Goal: Check status: Check status

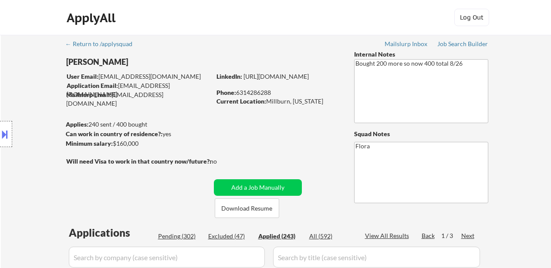
select select ""applied""
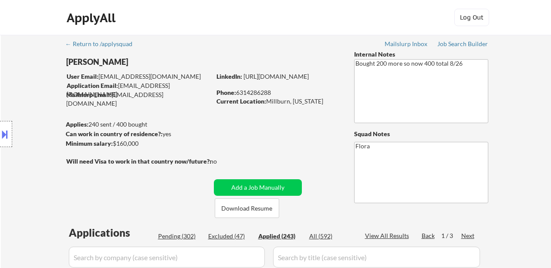
select select ""applied""
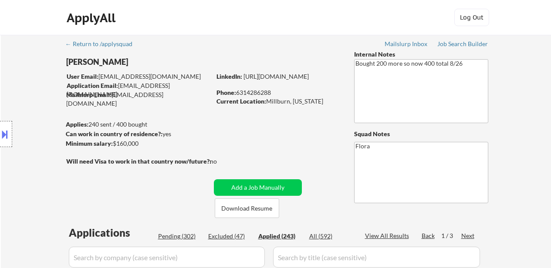
select select ""applied""
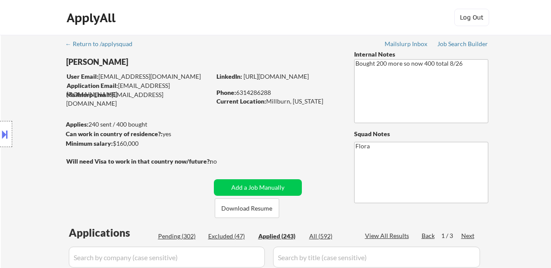
select select ""applied""
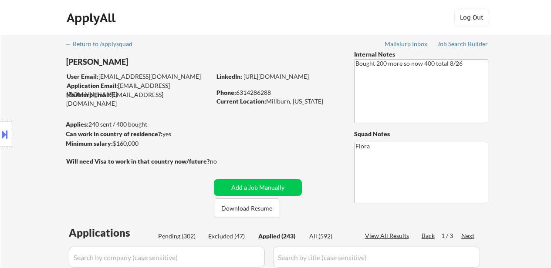
select select ""applied""
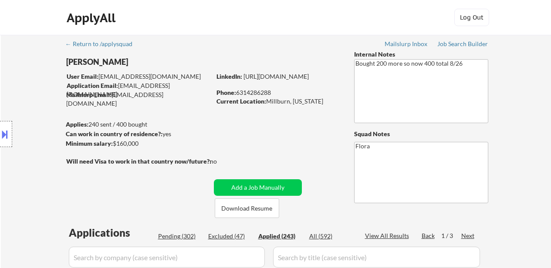
select select ""applied""
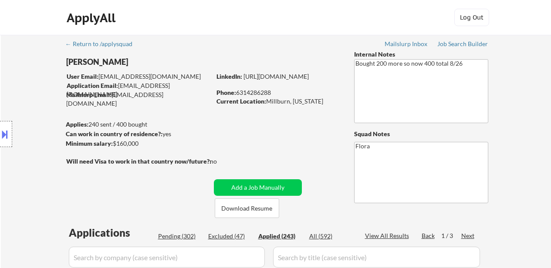
select select ""applied""
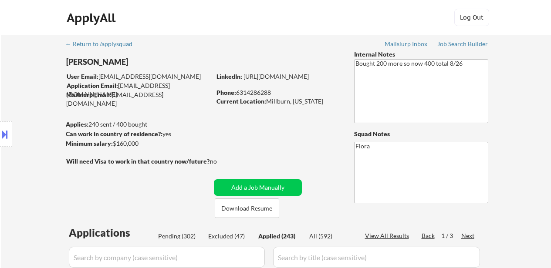
select select ""applied""
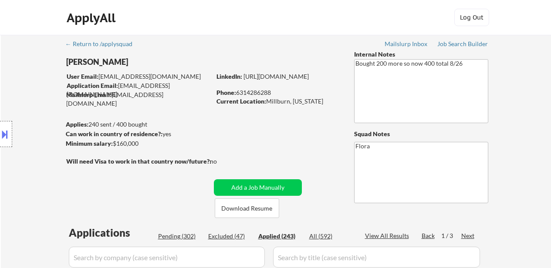
select select ""applied""
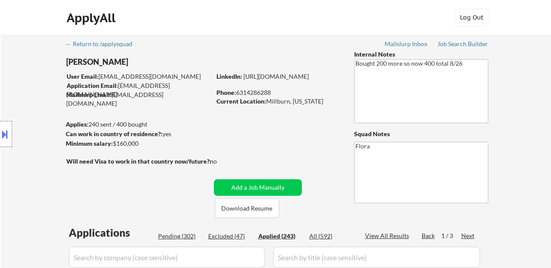
select select ""applied""
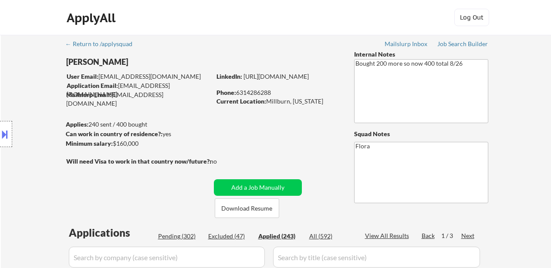
select select ""applied""
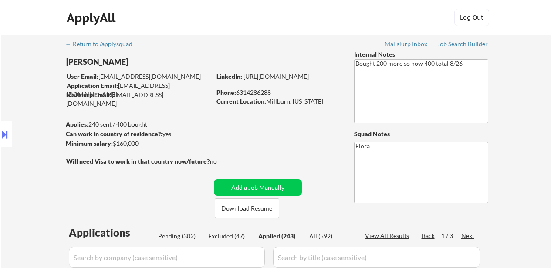
select select ""applied""
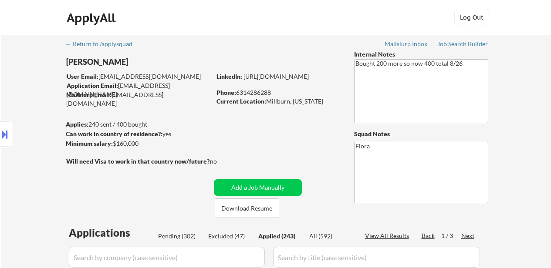
select select ""applied""
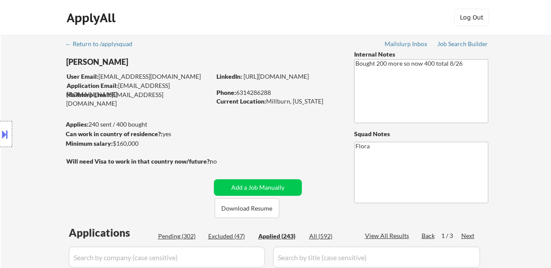
select select ""applied""
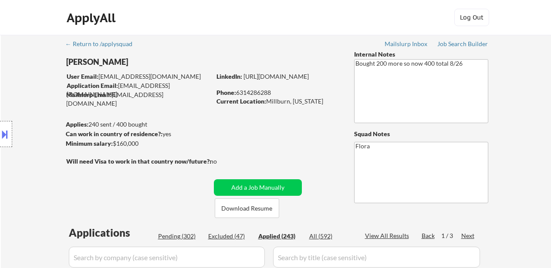
select select ""applied""
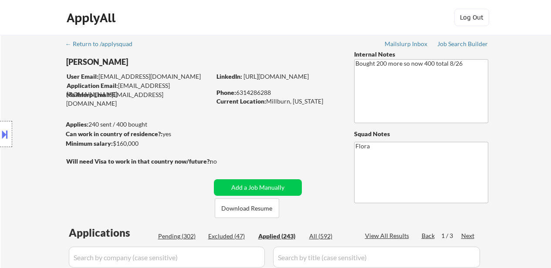
select select ""applied""
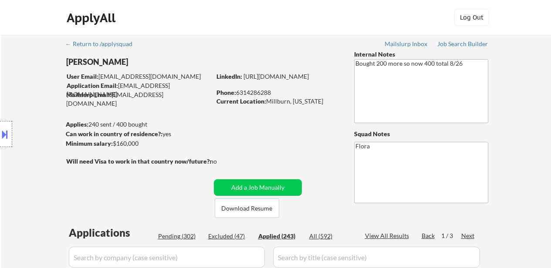
select select ""applied""
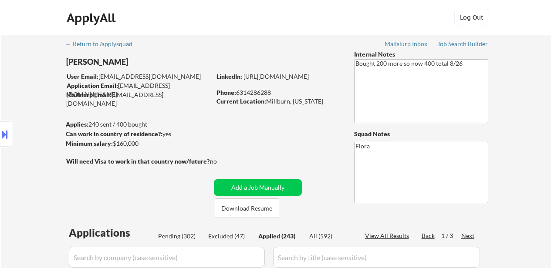
select select ""applied""
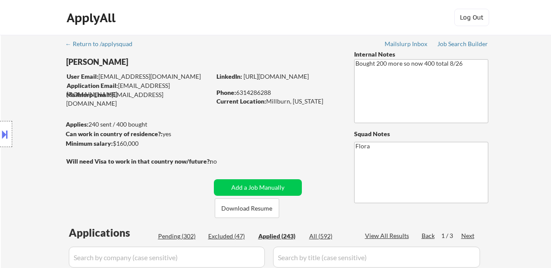
select select ""applied""
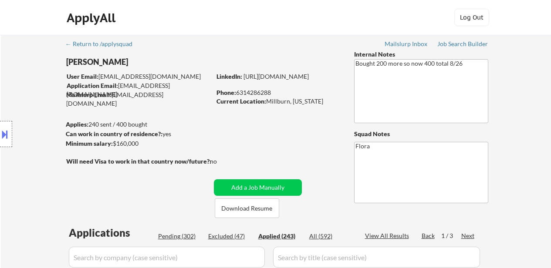
select select ""applied""
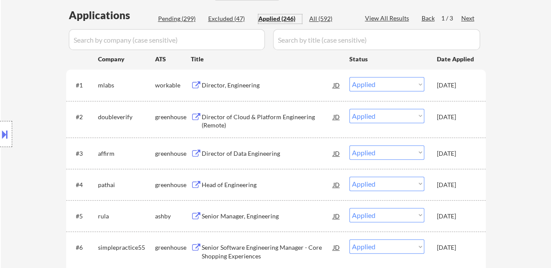
scroll to position [218, 0]
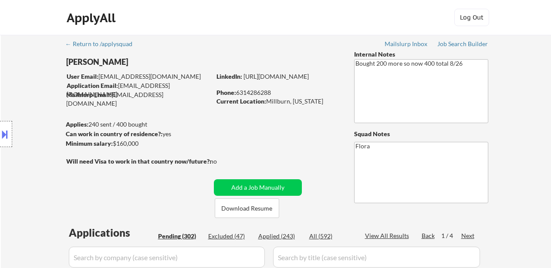
select select ""pending""
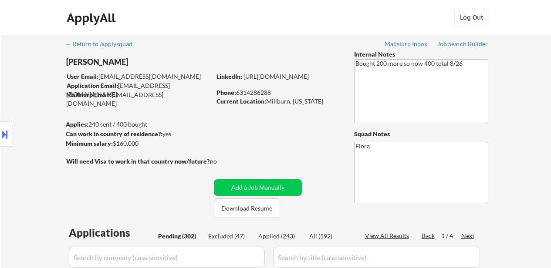
select select ""pending""
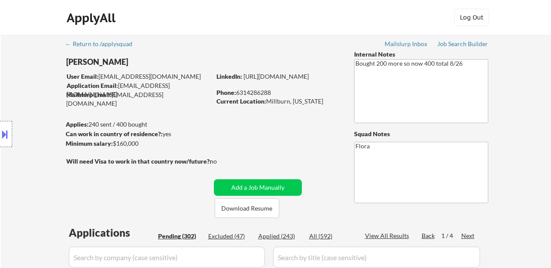
select select ""pending""
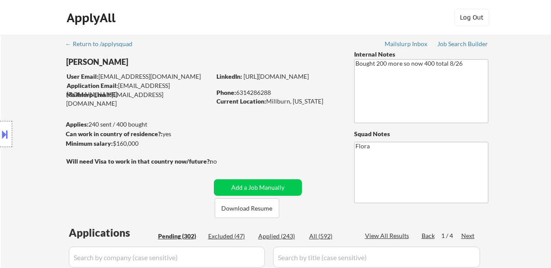
select select ""pending""
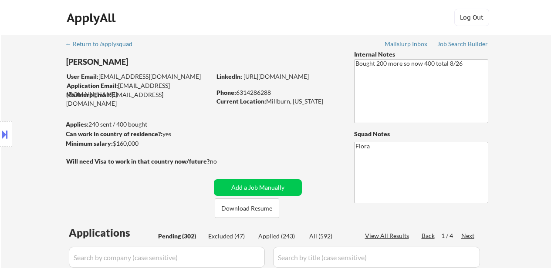
select select ""pending""
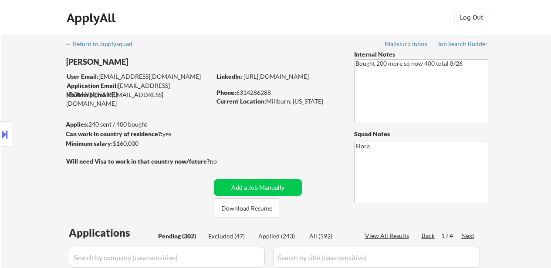
select select ""pending""
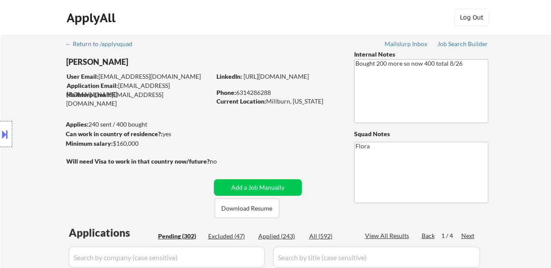
select select ""pending""
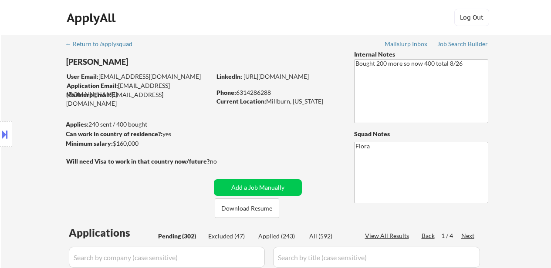
select select ""pending""
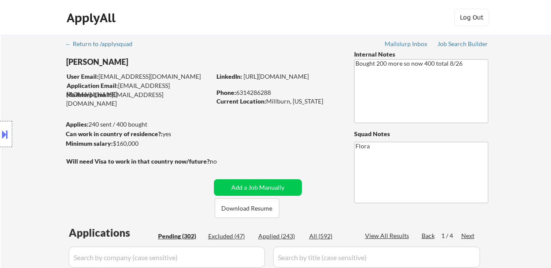
select select ""pending""
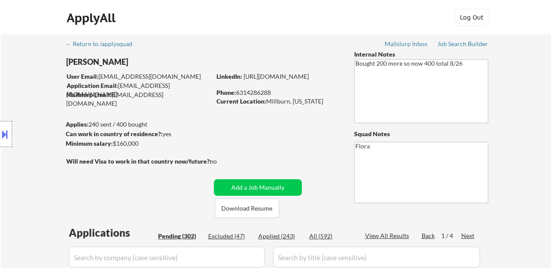
select select ""pending""
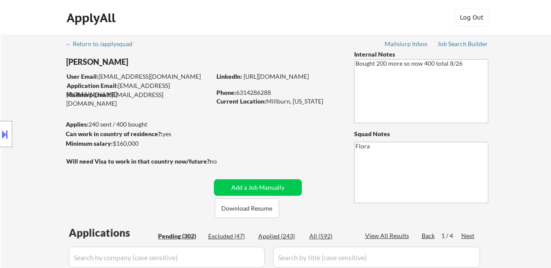
select select ""pending""
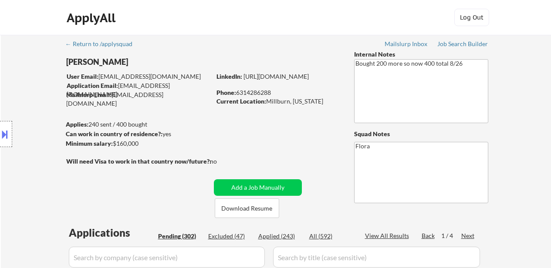
select select ""pending""
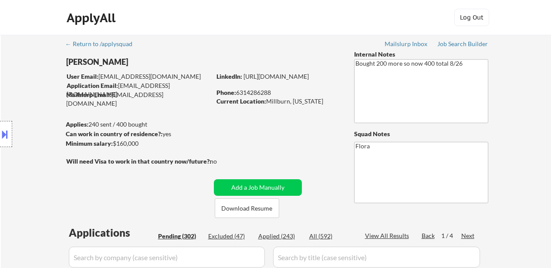
select select ""pending""
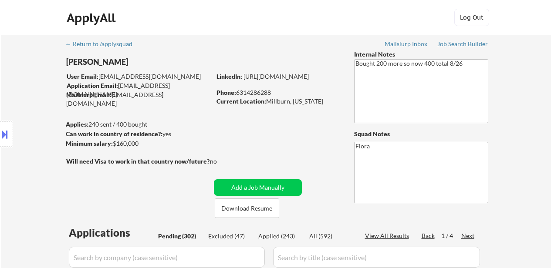
select select ""pending""
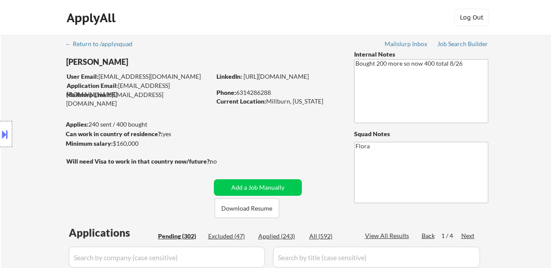
select select ""pending""
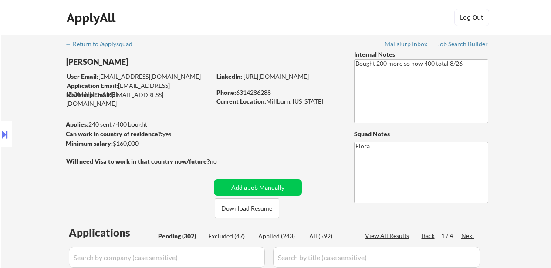
select select ""pending""
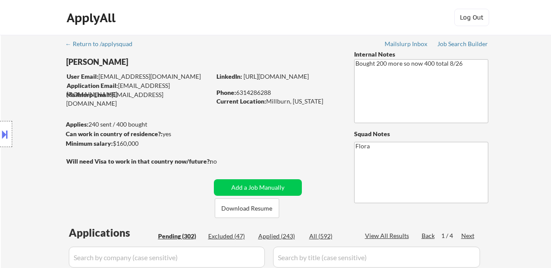
select select ""pending""
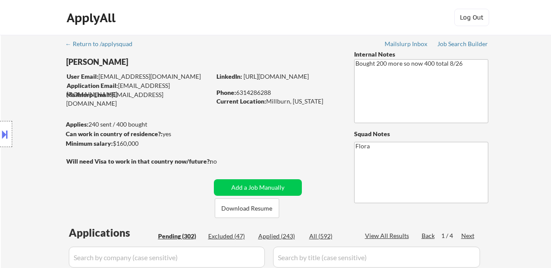
select select ""pending""
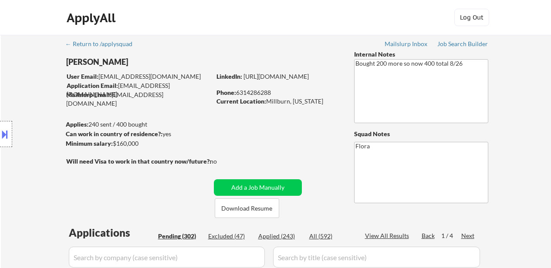
select select ""pending""
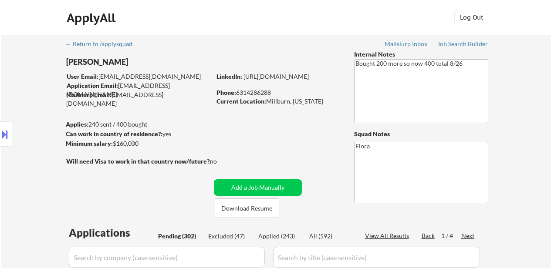
select select ""pending""
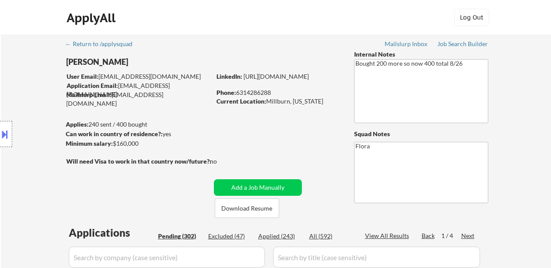
scroll to position [523, 0]
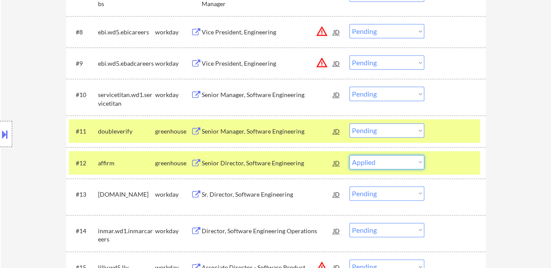
click at [349, 155] on select "Choose an option... Pending Applied Excluded (Questions) Excluded (Expired) Exc…" at bounding box center [386, 162] width 75 height 14
select select ""pending""
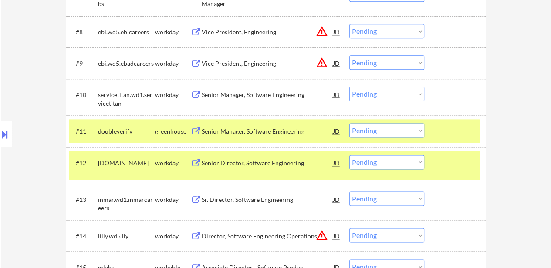
click at [442, 158] on div at bounding box center [456, 163] width 38 height 16
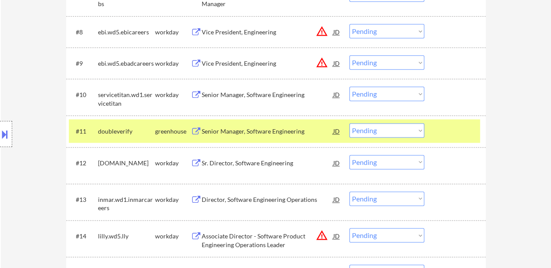
scroll to position [610, 0]
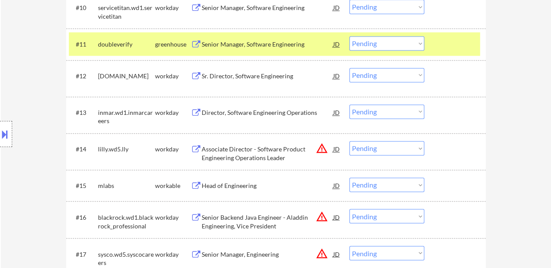
click at [246, 186] on div "Head of Engineering" at bounding box center [268, 186] width 132 height 9
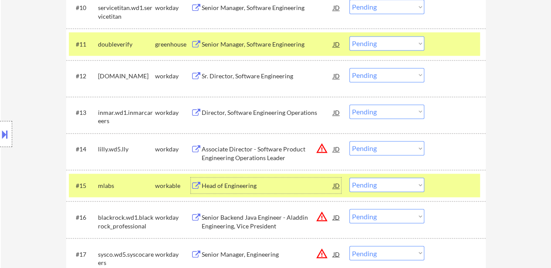
click at [395, 43] on select "Choose an option... Pending Applied Excluded (Questions) Excluded (Expired) Exc…" at bounding box center [386, 43] width 75 height 14
click at [349, 36] on select "Choose an option... Pending Applied Excluded (Questions) Excluded (Expired) Exc…" at bounding box center [386, 43] width 75 height 14
select select ""pending""
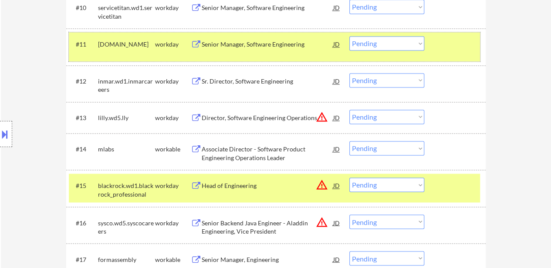
click at [447, 42] on div at bounding box center [456, 44] width 38 height 16
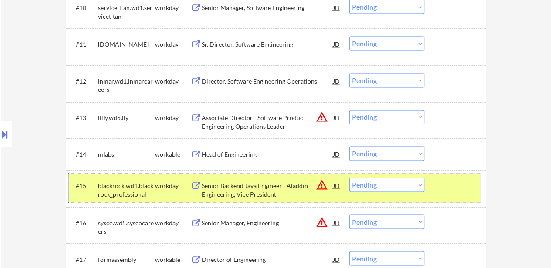
click at [446, 179] on div at bounding box center [456, 186] width 38 height 16
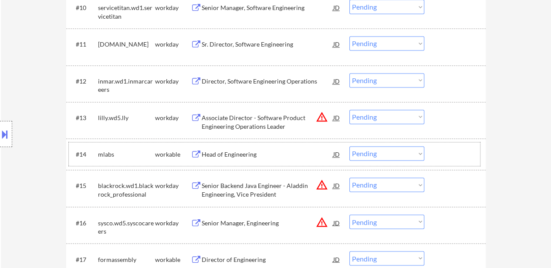
click at [436, 153] on div "#14 mlabs workable Head of Engineering JD warning_amber Choose an option... Pen…" at bounding box center [274, 154] width 411 height 24
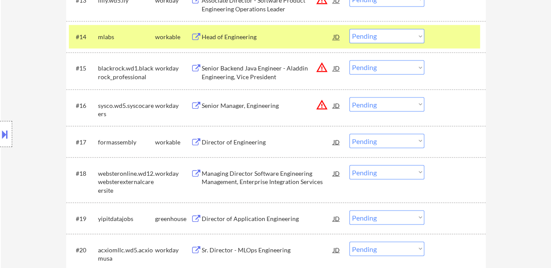
scroll to position [740, 0]
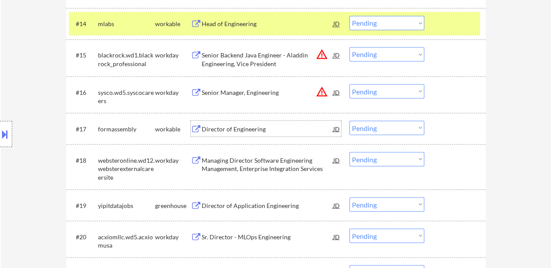
click at [233, 131] on div "Director of Engineering" at bounding box center [268, 129] width 132 height 9
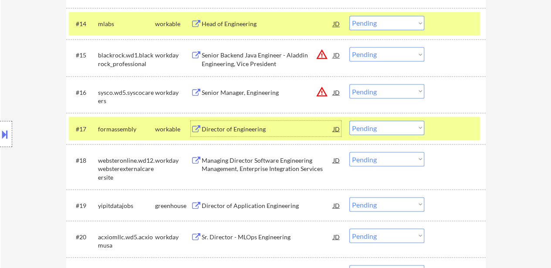
click at [394, 21] on select "Choose an option... Pending Applied Excluded (Questions) Excluded (Expired) Exc…" at bounding box center [386, 23] width 75 height 14
click at [349, 16] on select "Choose an option... Pending Applied Excluded (Questions) Excluded (Expired) Exc…" at bounding box center [386, 23] width 75 height 14
select select ""pending""
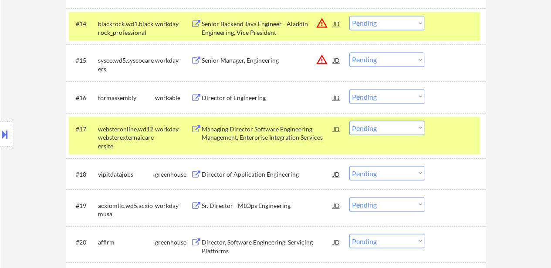
click at [377, 99] on select "Choose an option... Pending Applied Excluded (Questions) Excluded (Expired) Exc…" at bounding box center [386, 96] width 75 height 14
click at [349, 89] on select "Choose an option... Pending Applied Excluded (Questions) Excluded (Expired) Exc…" at bounding box center [386, 96] width 75 height 14
select select ""pending""
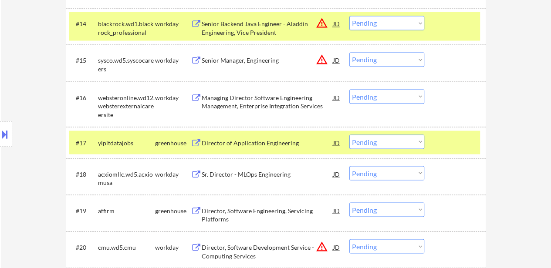
click at [463, 139] on div at bounding box center [456, 143] width 38 height 16
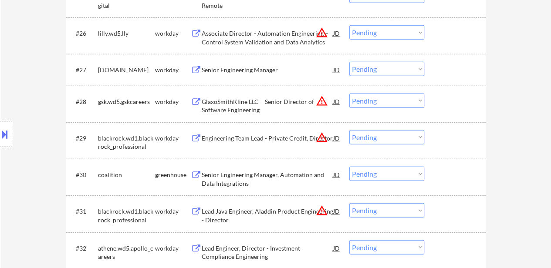
scroll to position [1176, 0]
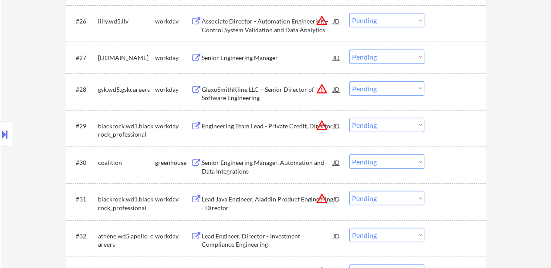
click at [270, 162] on div "Senior Engineering Manager, Automation and Data Integrations" at bounding box center [268, 167] width 132 height 17
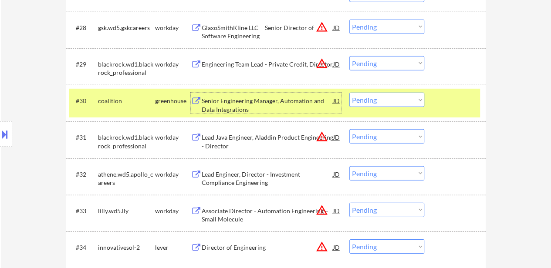
scroll to position [1263, 0]
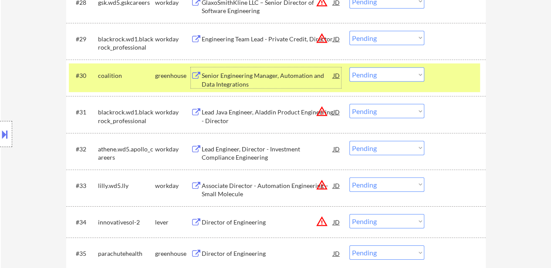
click at [261, 227] on div "Director of Engineering" at bounding box center [268, 222] width 132 height 16
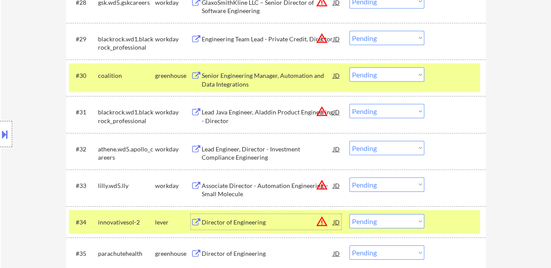
click at [410, 73] on select "Choose an option... Pending Applied Excluded (Questions) Excluded (Expired) Exc…" at bounding box center [386, 75] width 75 height 14
click at [349, 68] on select "Choose an option... Pending Applied Excluded (Questions) Excluded (Expired) Exc…" at bounding box center [386, 75] width 75 height 14
select select ""pending""
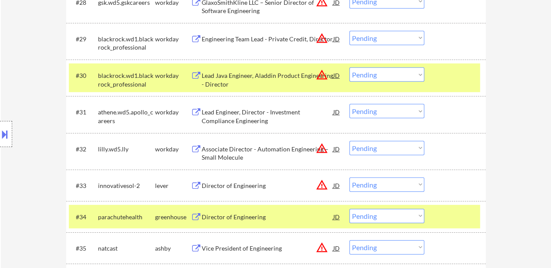
click at [378, 186] on select "Choose an option... Pending Applied Excluded (Questions) Excluded (Expired) Exc…" at bounding box center [386, 185] width 75 height 14
click at [349, 178] on select "Choose an option... Pending Applied Excluded (Questions) Excluded (Expired) Exc…" at bounding box center [386, 185] width 75 height 14
select select ""pending""
